Goal: Task Accomplishment & Management: Use online tool/utility

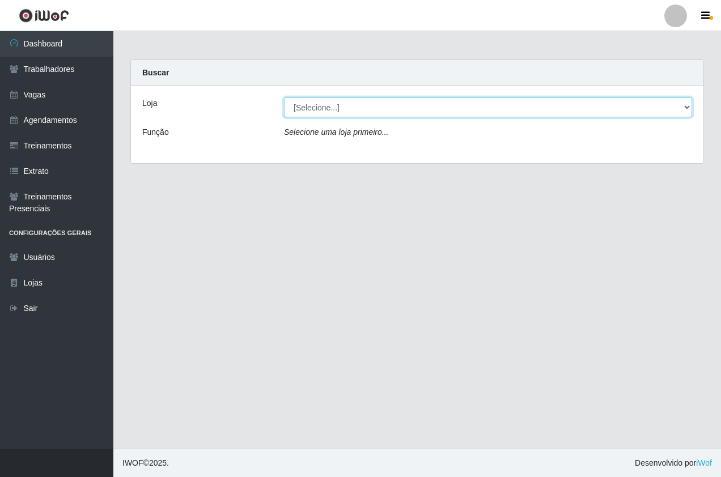
click at [341, 111] on select "[Selecione...] Pizza Nostra" at bounding box center [488, 108] width 408 height 20
select select "337"
click at [284, 98] on select "[Selecione...] Pizza Nostra" at bounding box center [488, 108] width 408 height 20
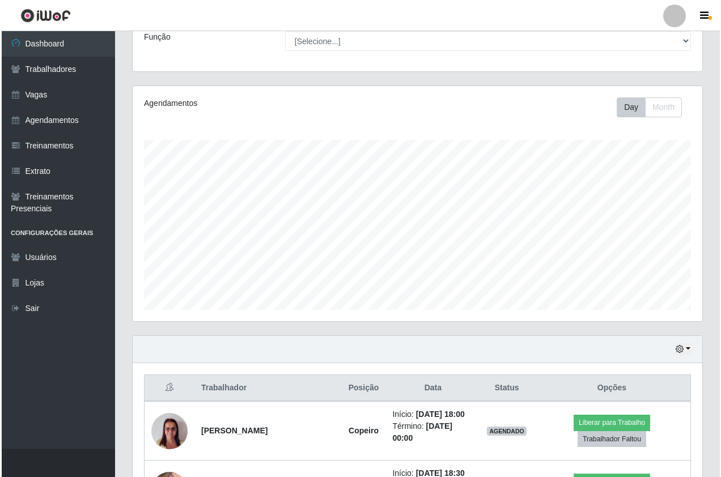
scroll to position [175, 0]
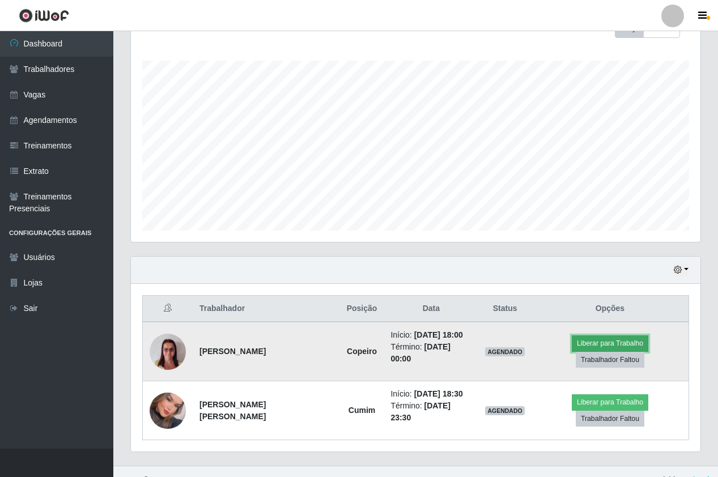
click at [572, 345] on button "Liberar para Trabalho" at bounding box center [610, 344] width 77 height 16
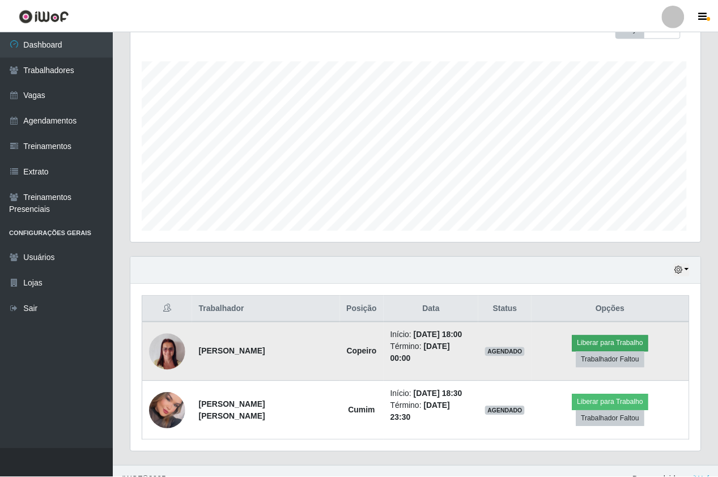
scroll to position [235, 564]
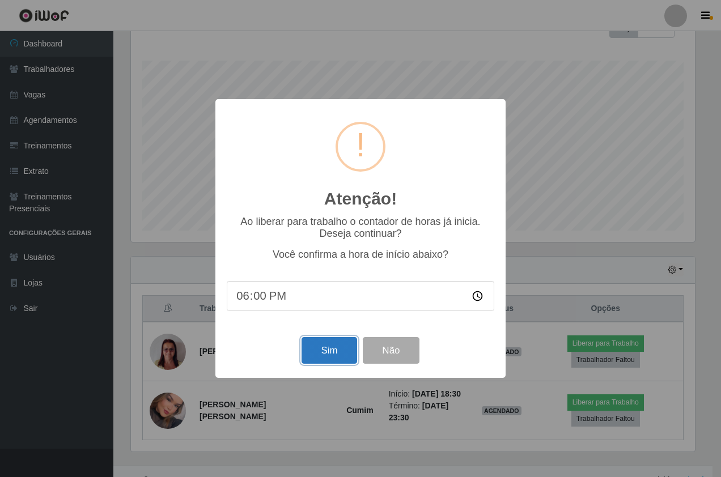
click at [323, 356] on button "Sim" at bounding box center [329, 350] width 55 height 27
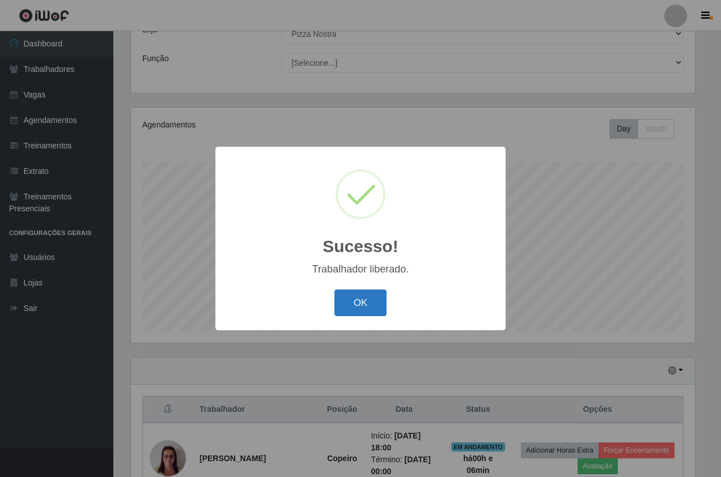
click at [360, 314] on button "OK" at bounding box center [361, 303] width 53 height 27
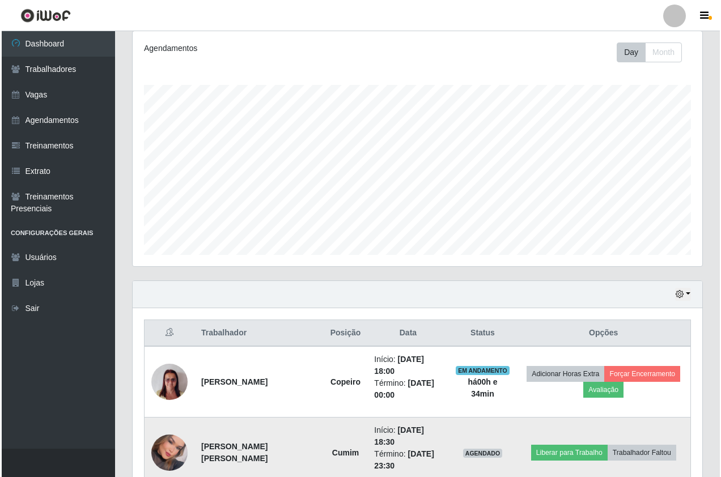
scroll to position [215, 0]
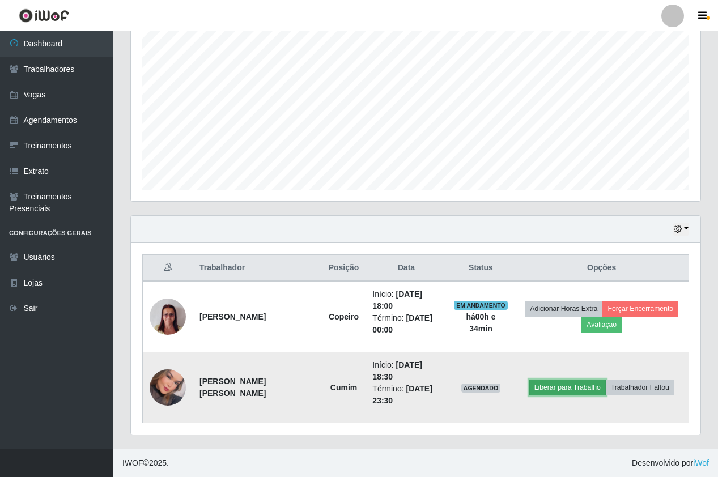
click at [543, 383] on button "Liberar para Trabalho" at bounding box center [568, 388] width 77 height 16
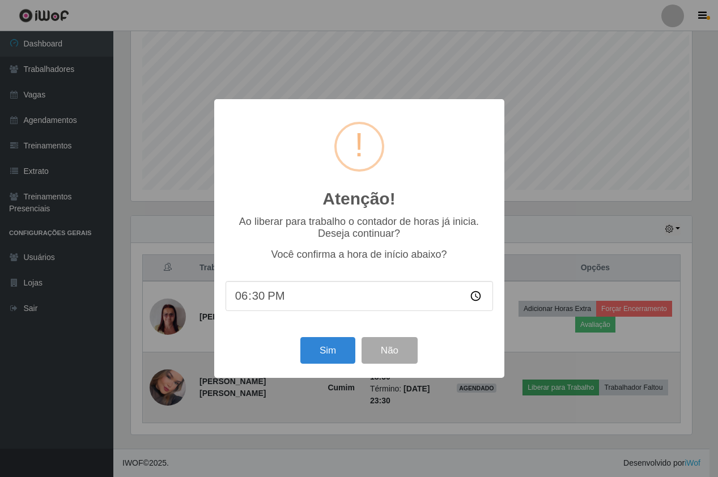
scroll to position [235, 564]
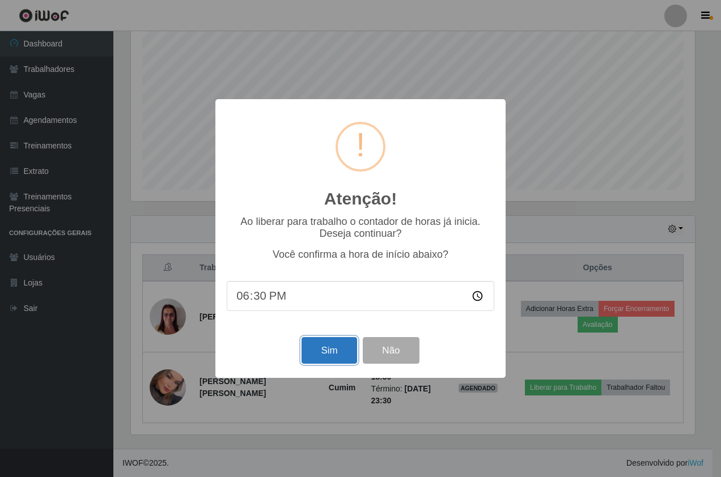
click at [319, 359] on button "Sim" at bounding box center [329, 350] width 55 height 27
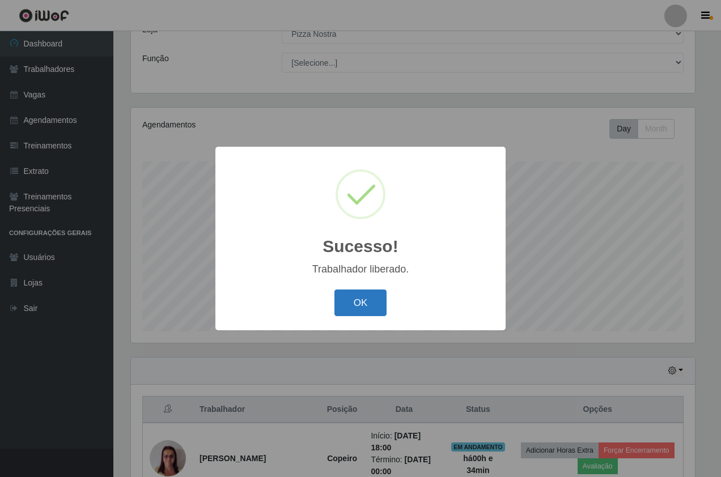
click at [349, 306] on button "OK" at bounding box center [361, 303] width 53 height 27
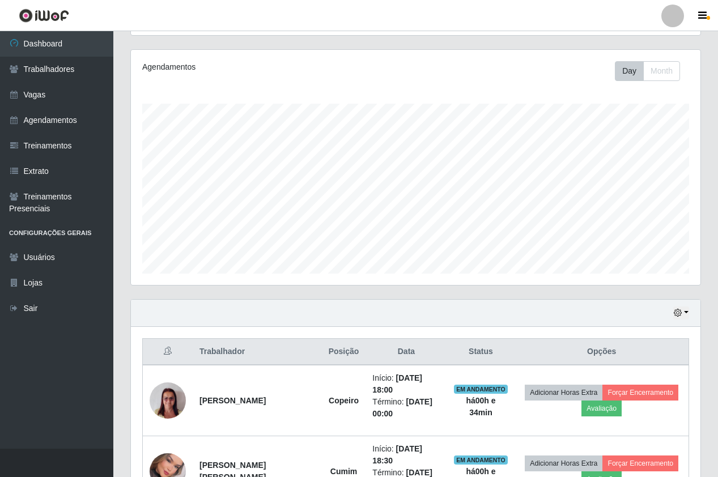
scroll to position [215, 0]
